Goal: Transaction & Acquisition: Purchase product/service

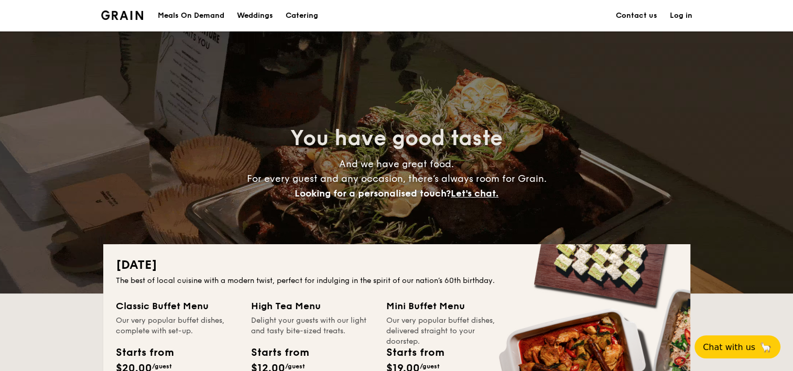
click at [205, 18] on div "Meals On Demand" at bounding box center [191, 15] width 67 height 31
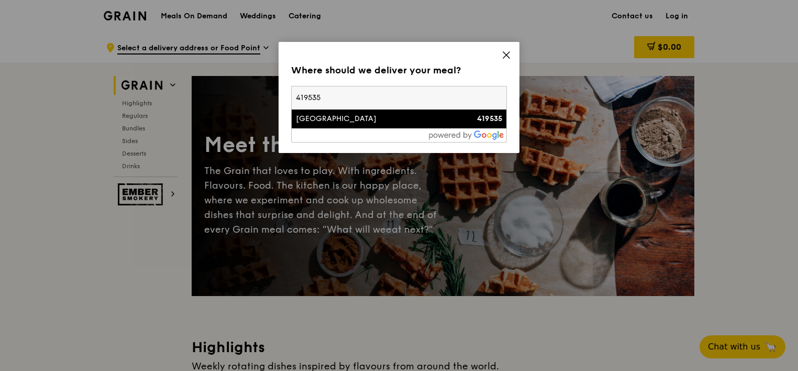
type input "419535"
click at [390, 124] on div "205 Jalan Eunos" at bounding box center [373, 119] width 155 height 10
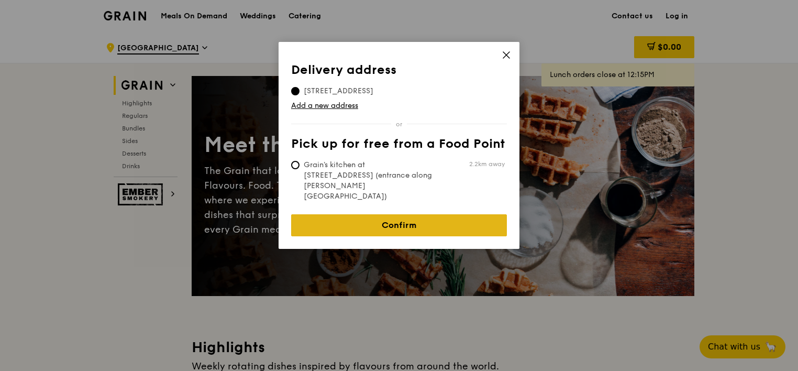
click at [393, 214] on link "Confirm" at bounding box center [399, 225] width 216 height 22
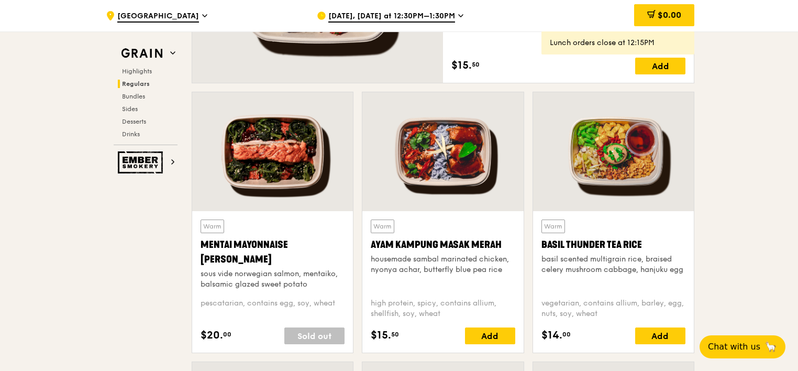
scroll to position [891, 0]
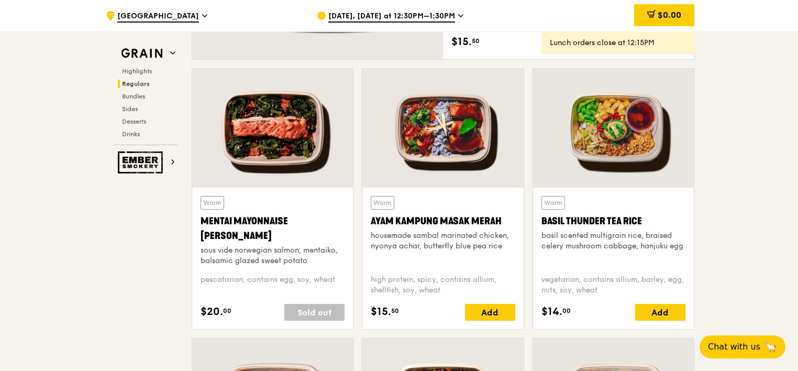
click at [306, 305] on div "Sold out" at bounding box center [314, 312] width 60 height 17
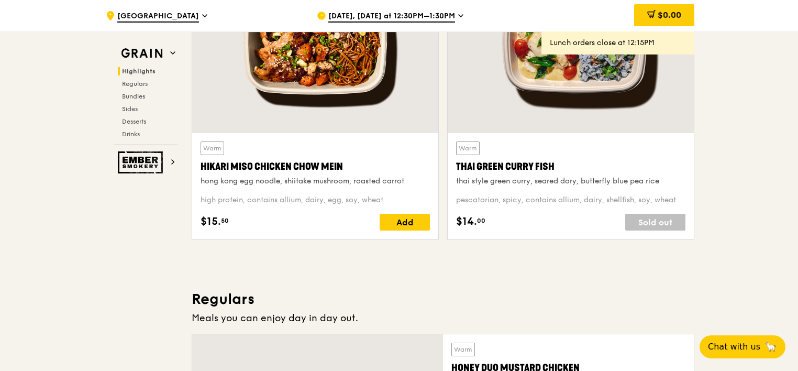
scroll to position [419, 0]
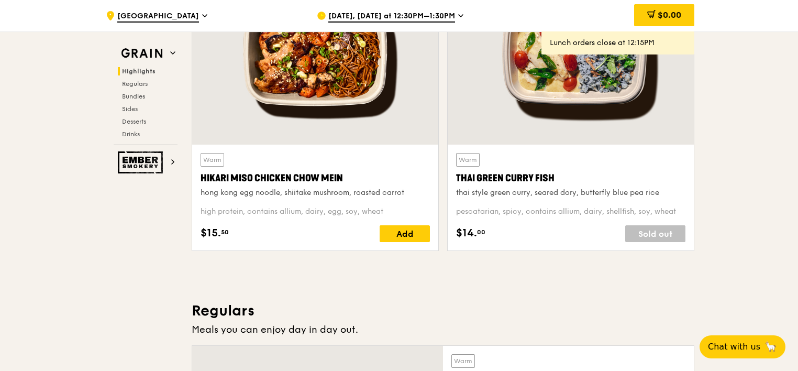
click at [440, 10] on div "Aug 14, Today at 12:30PM–1:30PM" at bounding box center [414, 15] width 194 height 31
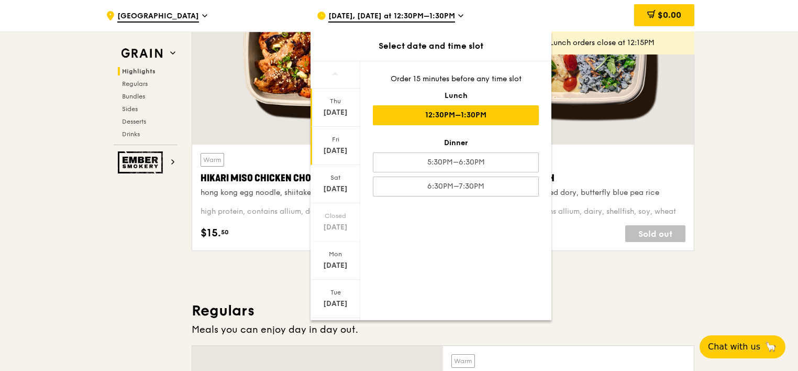
click at [329, 140] on div "Fri" at bounding box center [335, 139] width 47 height 8
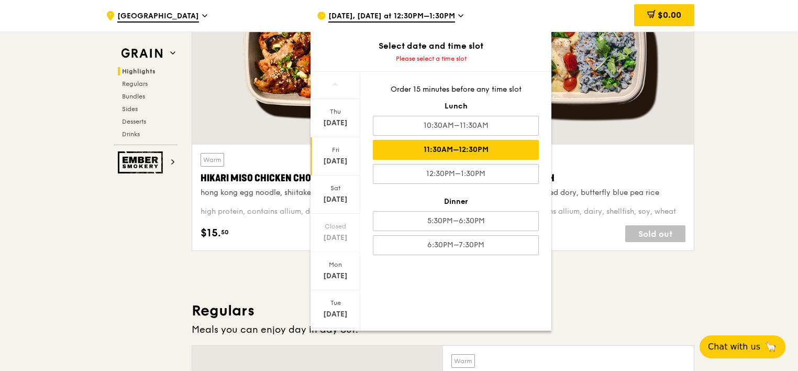
click at [451, 142] on div "11:30AM–12:30PM" at bounding box center [456, 150] width 166 height 20
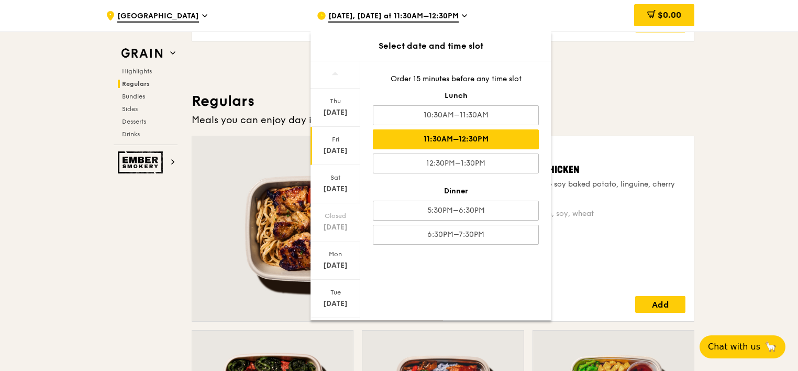
scroll to position [838, 0]
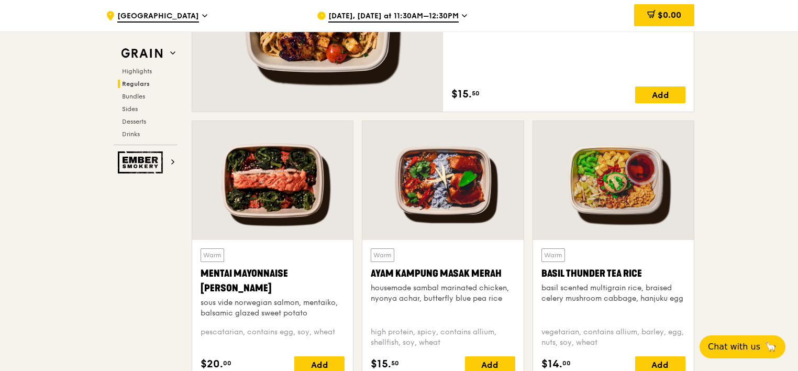
click at [449, 16] on span "Aug 15, Tomorrow at 11:30AM–12:30PM" at bounding box center [393, 17] width 130 height 12
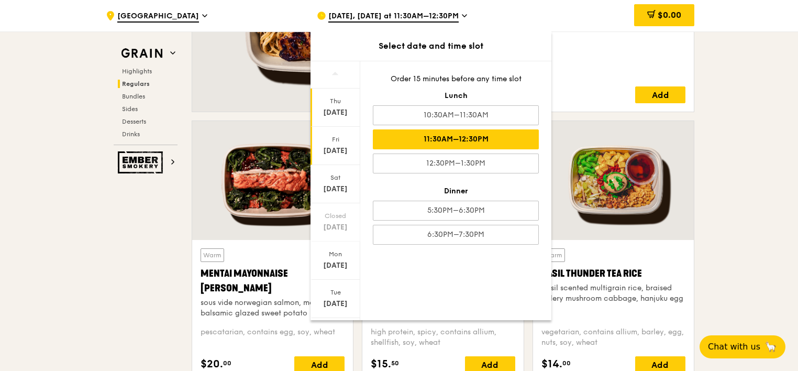
click at [331, 116] on div "Aug 14" at bounding box center [335, 112] width 47 height 10
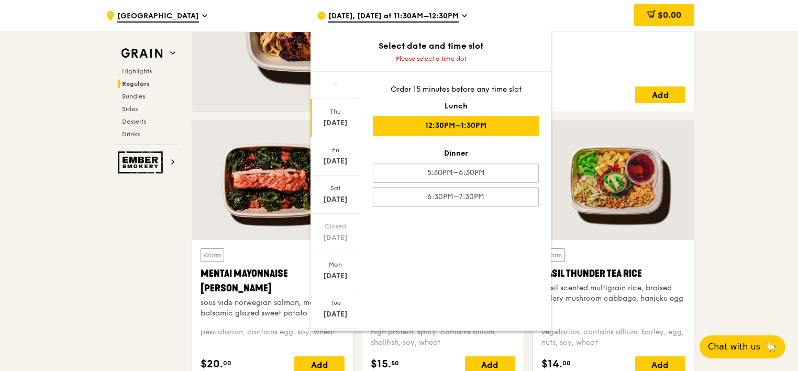
click at [449, 125] on div "12:30PM–1:30PM" at bounding box center [456, 126] width 166 height 20
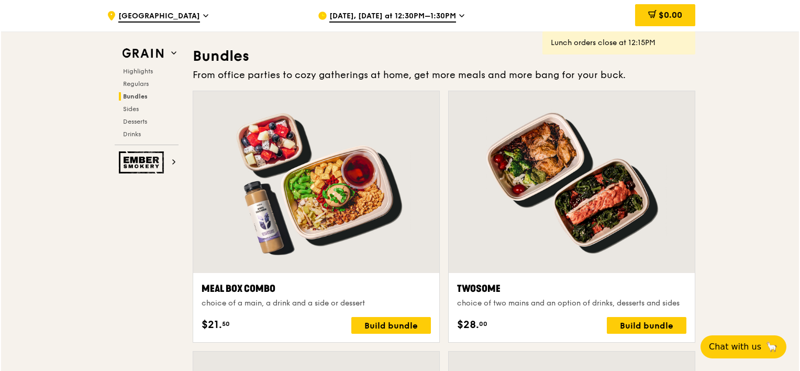
scroll to position [1519, 0]
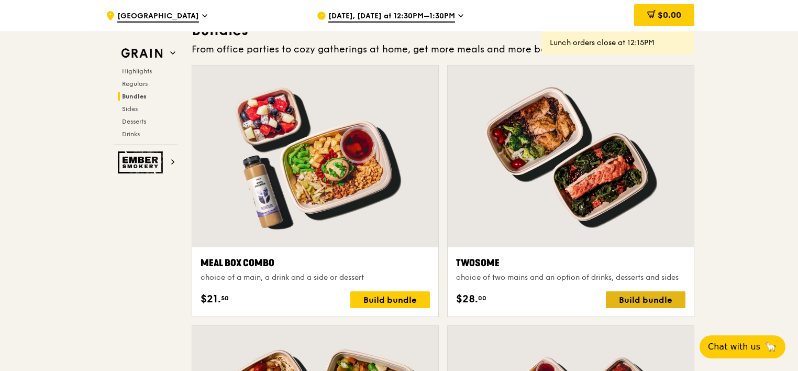
click at [660, 300] on div "Build bundle" at bounding box center [646, 299] width 80 height 17
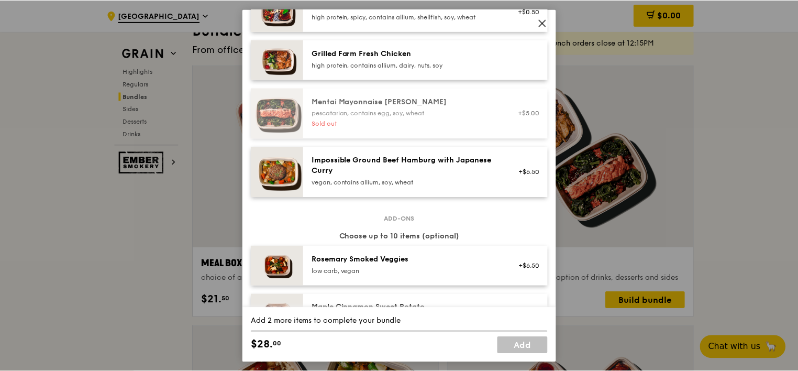
scroll to position [419, 0]
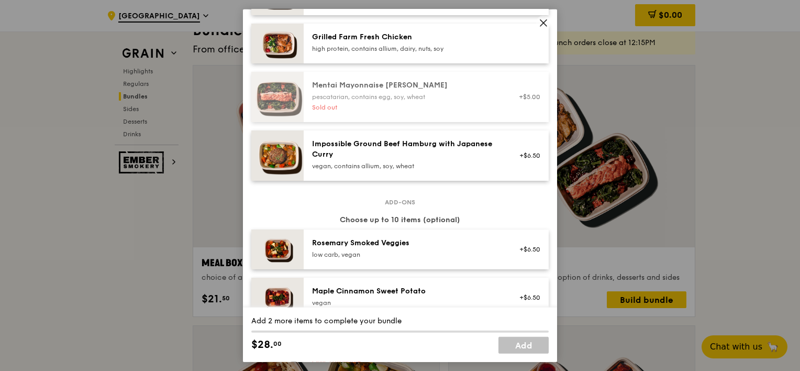
click at [544, 18] on icon at bounding box center [543, 22] width 9 height 9
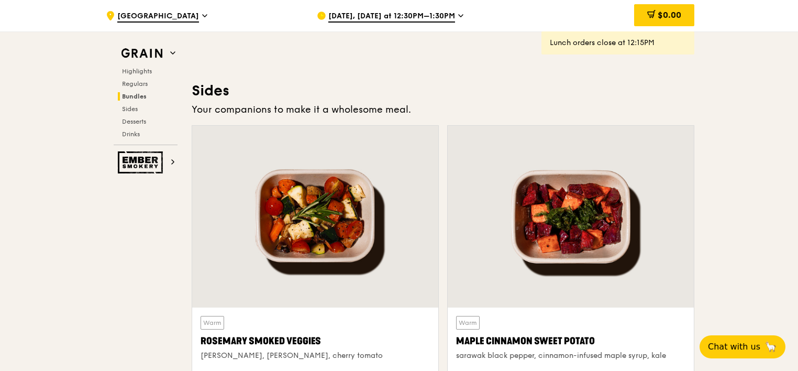
scroll to position [2410, 0]
